Goal: Task Accomplishment & Management: Manage account settings

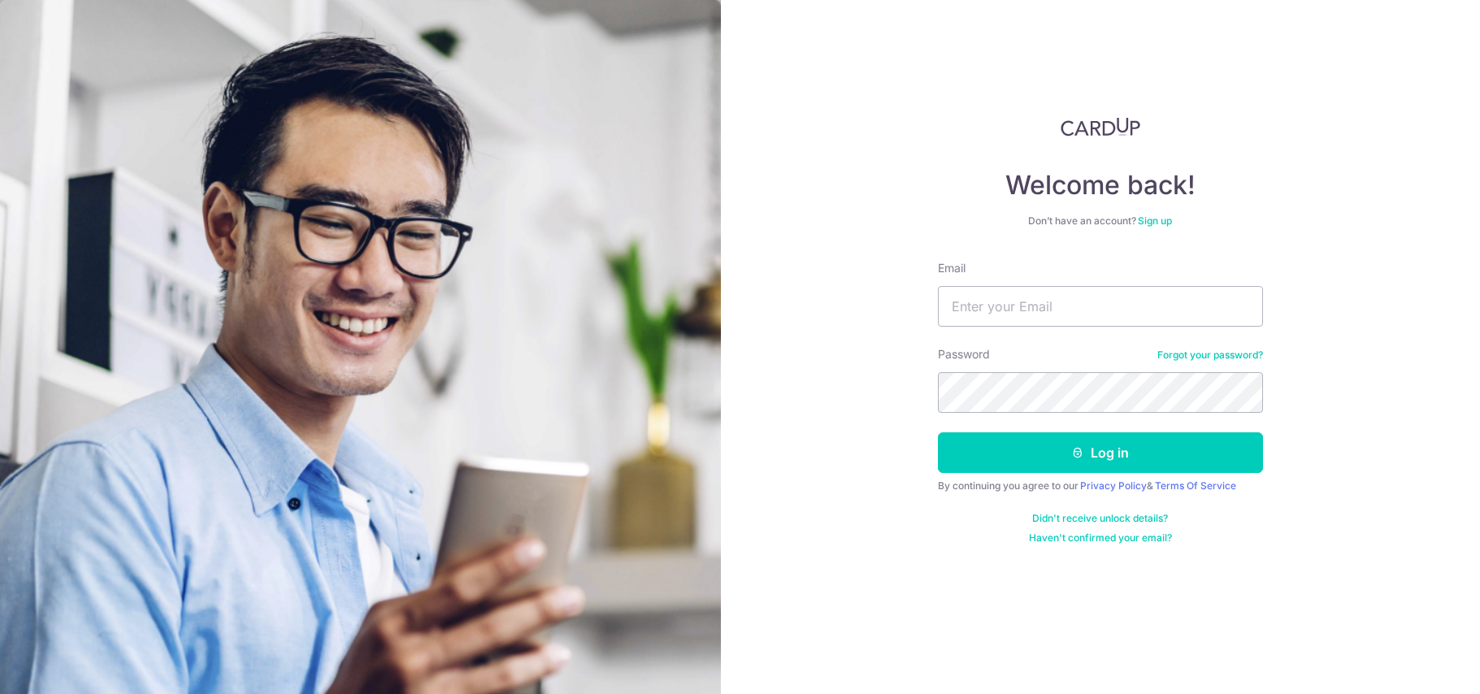
click at [1003, 304] on input "Email" at bounding box center [1100, 306] width 325 height 41
type input "[EMAIL_ADDRESS][DOMAIN_NAME]"
click at [938, 432] on button "Log in" at bounding box center [1100, 452] width 325 height 41
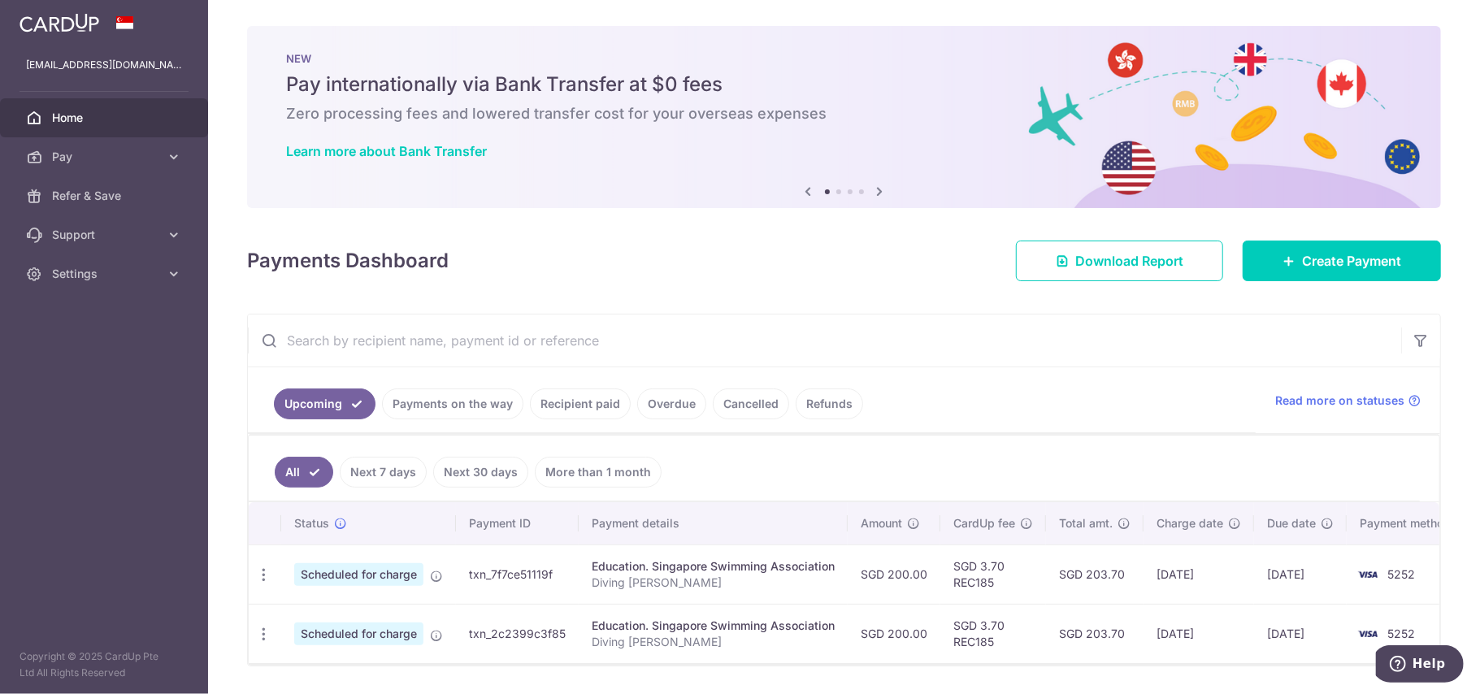
click at [580, 401] on link "Recipient paid" at bounding box center [580, 403] width 101 height 31
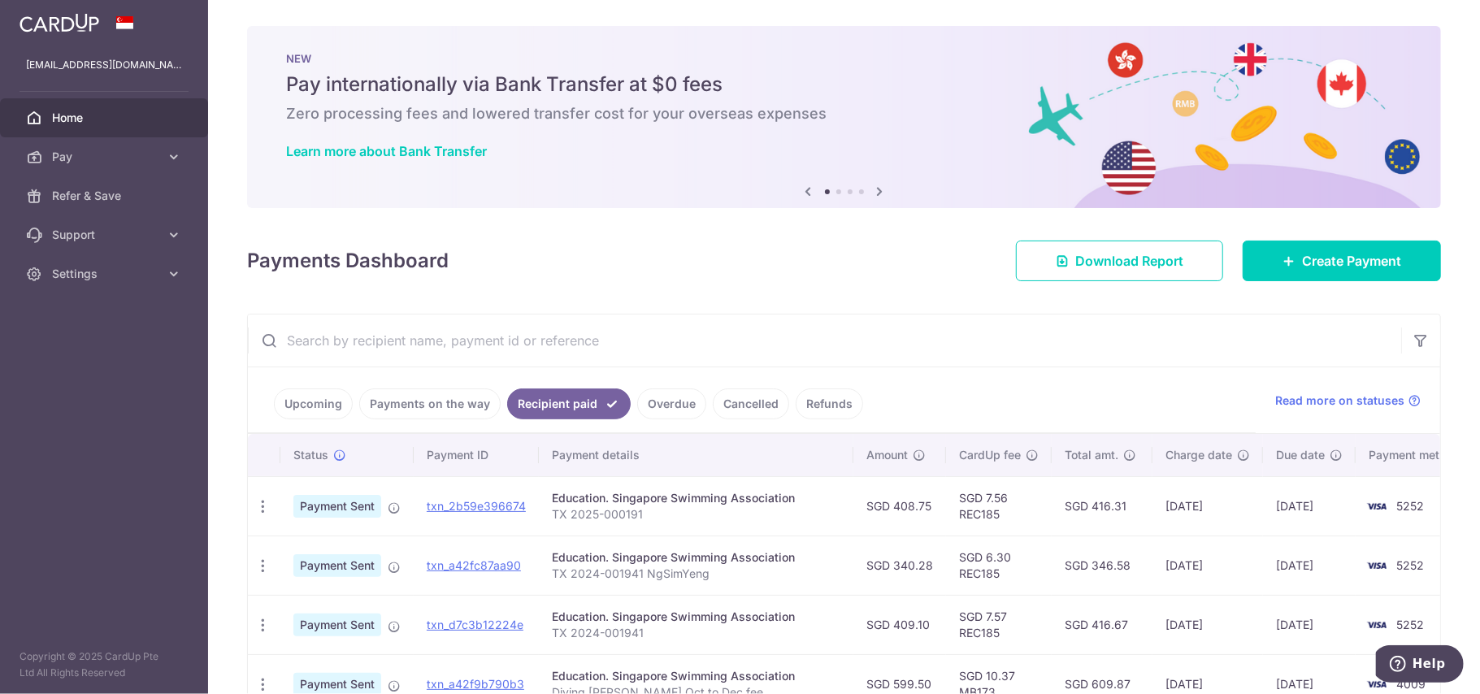
click at [455, 403] on link "Payments on the way" at bounding box center [429, 403] width 141 height 31
